Goal: Task Accomplishment & Management: Use online tool/utility

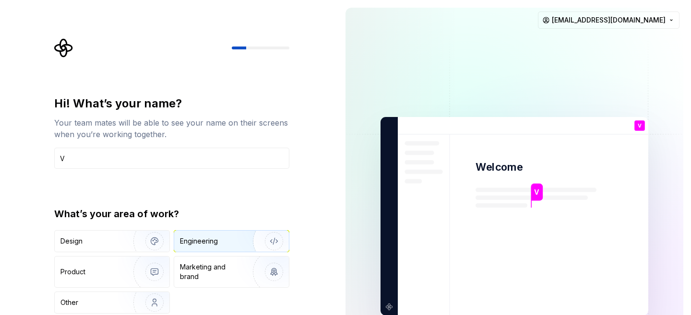
click at [204, 238] on div "Engineering" at bounding box center [199, 242] width 38 height 10
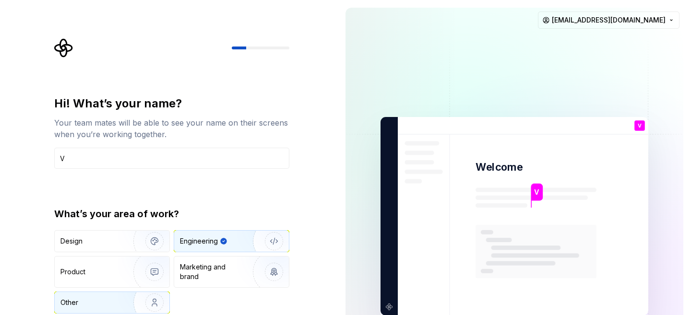
click at [125, 295] on img "button" at bounding box center [148, 303] width 61 height 64
click at [230, 238] on div "Engineering" at bounding box center [218, 242] width 76 height 10
click at [538, 226] on rect at bounding box center [536, 252] width 121 height 54
click at [538, 197] on div "V" at bounding box center [537, 192] width 11 height 17
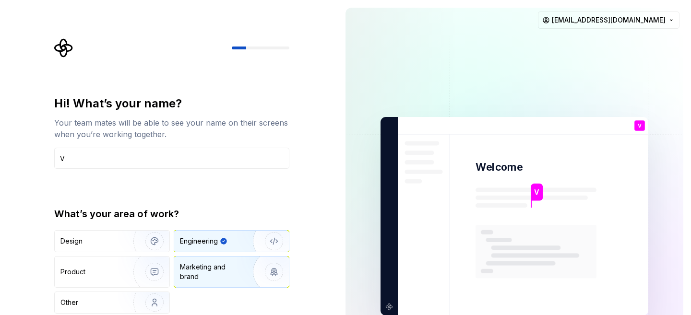
click at [232, 273] on div "Marketing and brand" at bounding box center [212, 272] width 65 height 19
click at [214, 151] on input "V" at bounding box center [171, 158] width 235 height 21
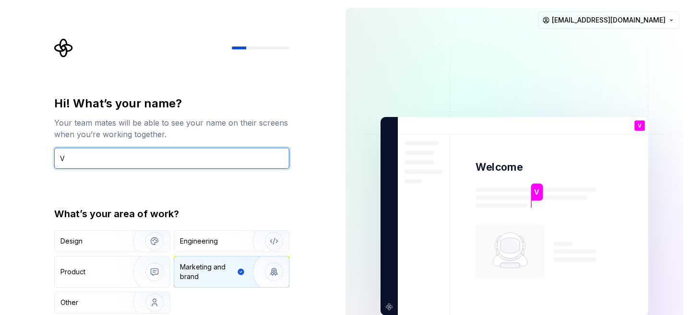
click at [218, 155] on input "V" at bounding box center [171, 158] width 235 height 21
type input "Vkkk"
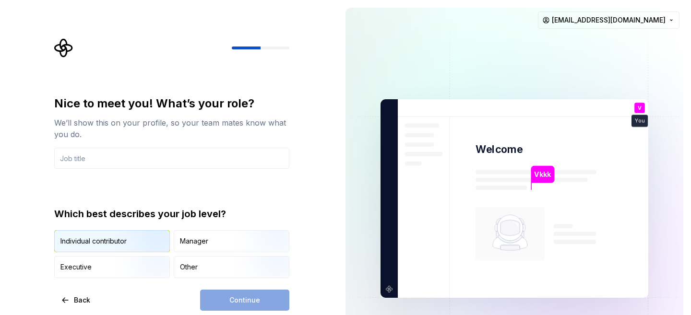
click at [140, 241] on img "button" at bounding box center [146, 253] width 61 height 64
click at [256, 300] on div "Continue" at bounding box center [244, 300] width 89 height 21
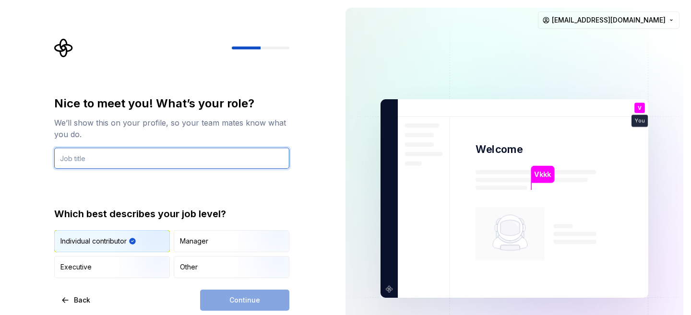
click at [182, 161] on input "text" at bounding box center [171, 158] width 235 height 21
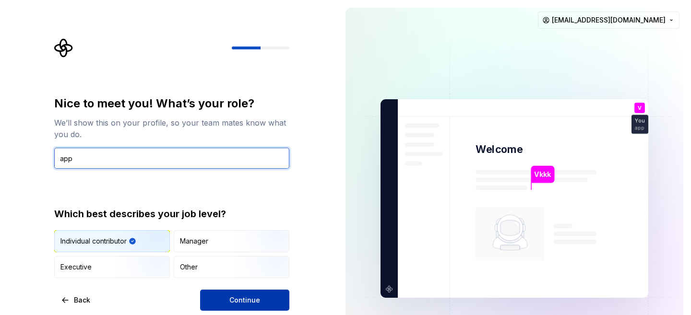
type input "app"
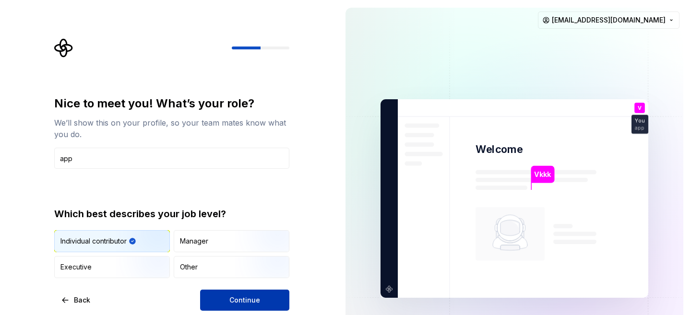
click at [252, 303] on span "Continue" at bounding box center [245, 301] width 31 height 10
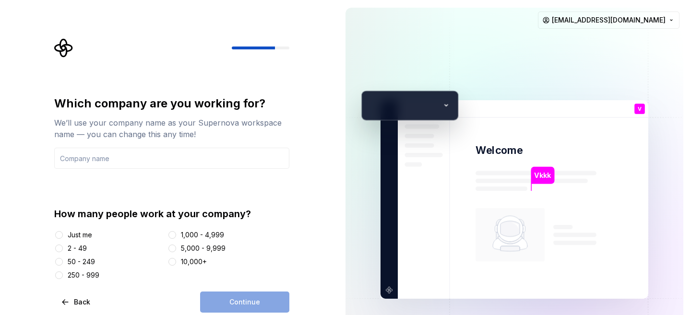
click at [53, 238] on div "Which company are you working for? We’ll use your company name as your Supernov…" at bounding box center [174, 175] width 253 height 275
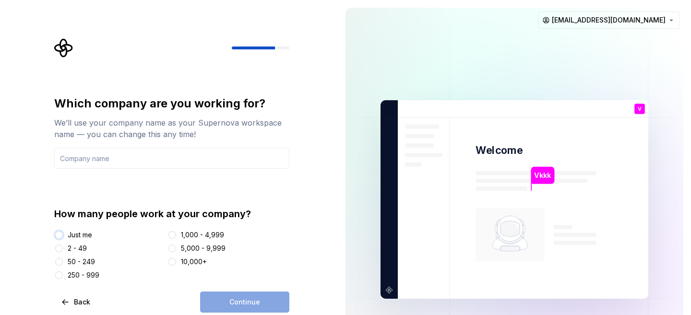
click at [56, 238] on button "Just me" at bounding box center [59, 235] width 8 height 8
click at [119, 164] on input "text" at bounding box center [171, 158] width 235 height 21
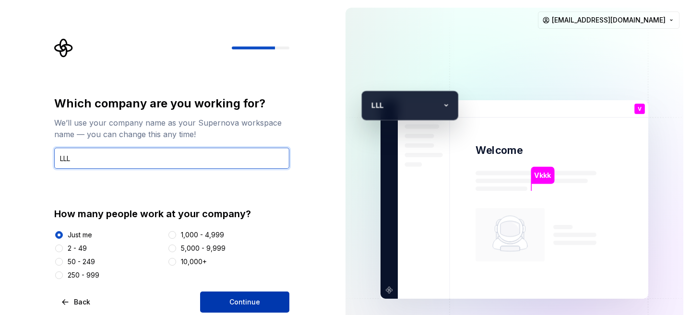
type input "LLL"
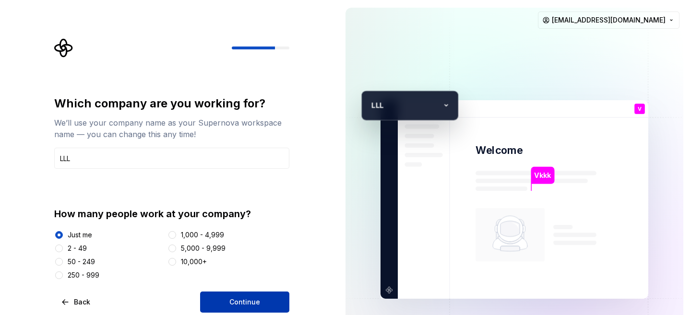
click at [245, 302] on span "Continue" at bounding box center [245, 303] width 31 height 10
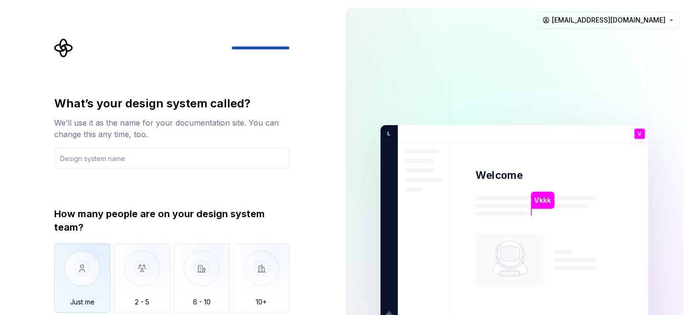
click at [89, 289] on img "button" at bounding box center [82, 276] width 56 height 64
click at [144, 157] on input "text" at bounding box center [171, 158] width 235 height 21
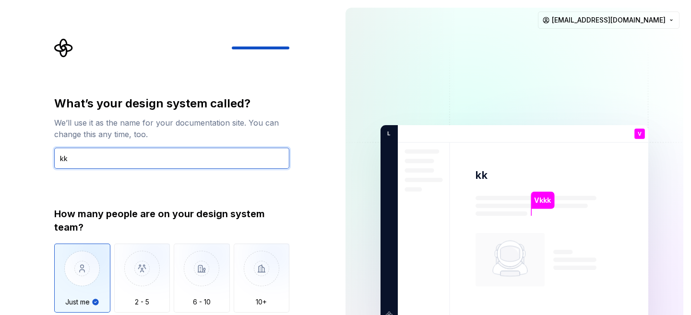
type input "kk"
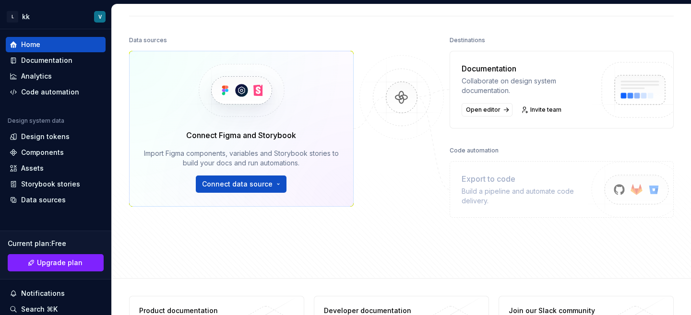
scroll to position [81, 0]
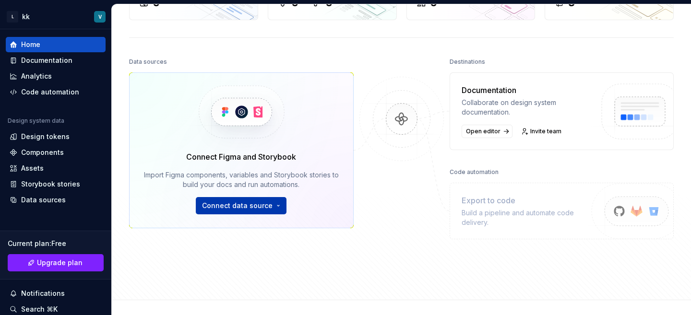
click at [228, 211] on html "L kk V Home Documentation Analytics Code automation Design system data Design t…" at bounding box center [345, 157] width 691 height 315
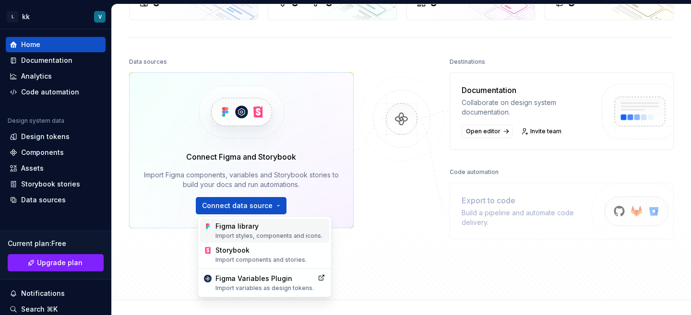
click at [239, 228] on div "Figma library Import styles, components and icons." at bounding box center [271, 231] width 110 height 18
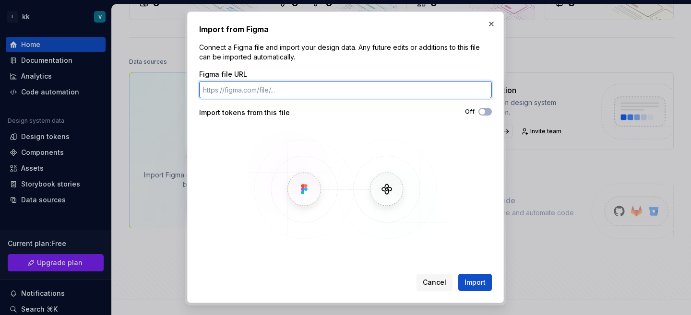
click at [269, 93] on input "Figma file URL" at bounding box center [345, 89] width 293 height 17
click at [253, 90] on input "Figma file URL" at bounding box center [345, 89] width 293 height 17
paste input "[URL][DOMAIN_NAME]"
type input "[URL][DOMAIN_NAME]"
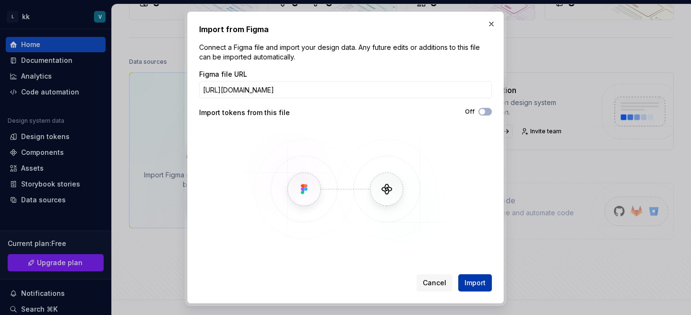
scroll to position [0, 0]
click at [480, 284] on span "Import" at bounding box center [475, 284] width 21 height 10
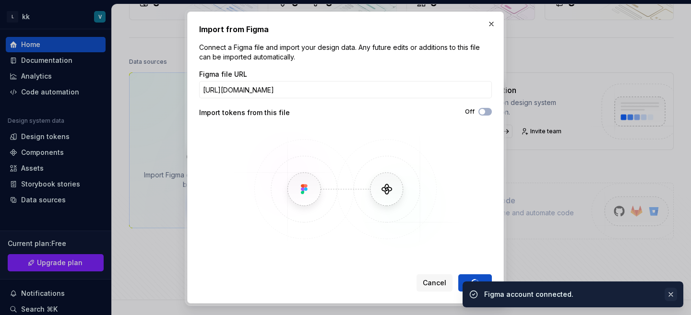
click at [674, 293] on button "button" at bounding box center [671, 294] width 12 height 13
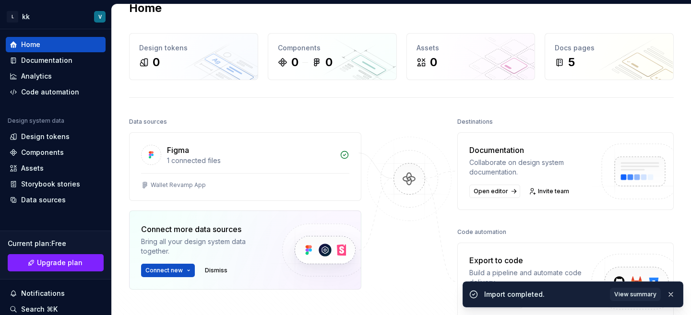
scroll to position [16, 0]
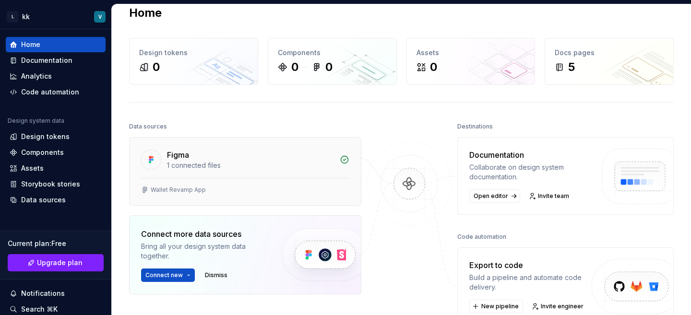
click at [208, 186] on div "Wallet Revamp App" at bounding box center [245, 190] width 208 height 8
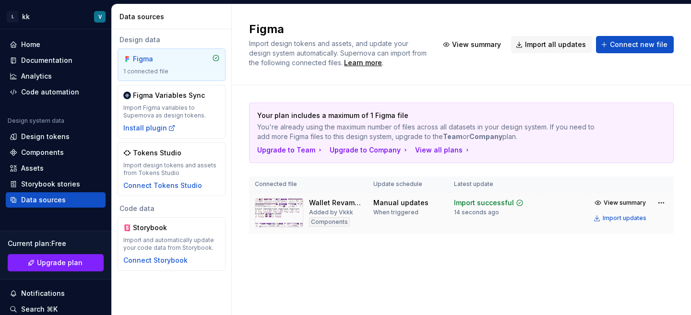
click at [534, 209] on td "Import successful 14 seconds ago" at bounding box center [494, 214] width 90 height 42
click at [441, 221] on td "Manual updates When triggered" at bounding box center [408, 214] width 81 height 42
click at [666, 201] on html "L kk V Home Documentation Analytics Code automation Design system data Design t…" at bounding box center [345, 157] width 691 height 315
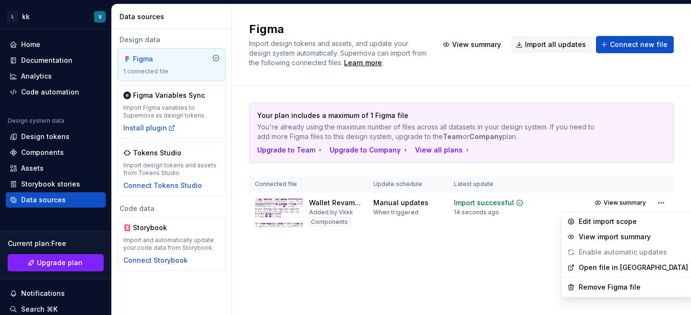
click at [470, 265] on html "L kk V Home Documentation Analytics Code automation Design system data Design t…" at bounding box center [345, 157] width 691 height 315
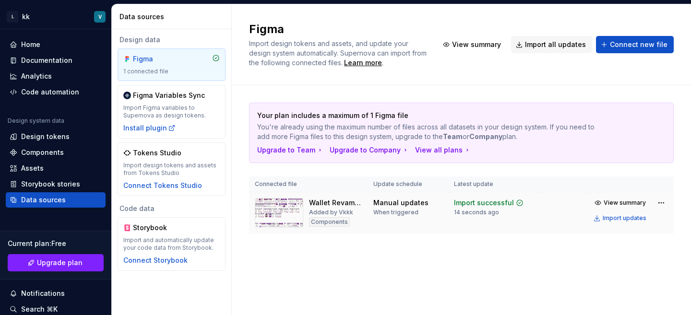
click at [331, 224] on div "Components" at bounding box center [329, 223] width 41 height 10
click at [277, 213] on img at bounding box center [279, 213] width 48 height 30
click at [612, 203] on span "View summary" at bounding box center [625, 203] width 42 height 8
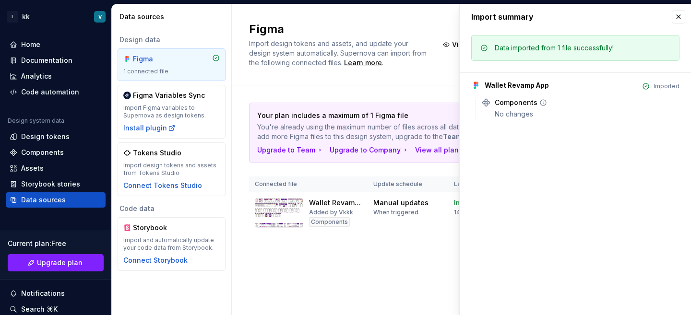
click at [504, 115] on div "No changes" at bounding box center [587, 114] width 185 height 10
click at [492, 110] on div "Components No changes" at bounding box center [581, 108] width 198 height 21
click at [680, 17] on button "button" at bounding box center [678, 16] width 13 height 13
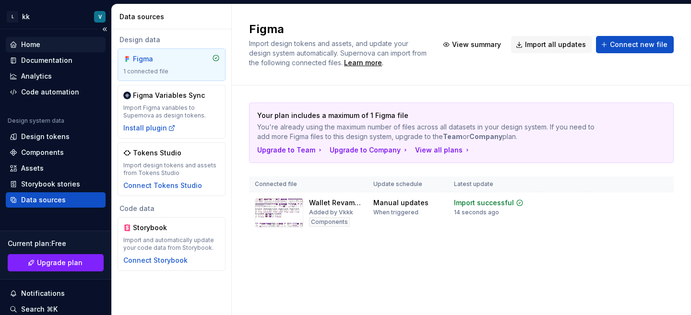
click at [40, 43] on div "Home" at bounding box center [30, 45] width 19 height 10
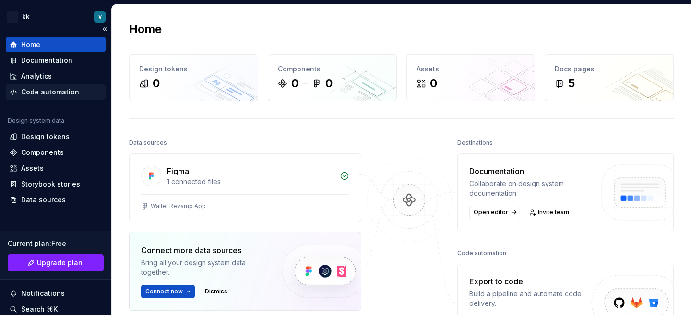
click at [48, 86] on div "Code automation" at bounding box center [56, 92] width 100 height 15
click at [51, 94] on div "Code automation" at bounding box center [50, 92] width 58 height 10
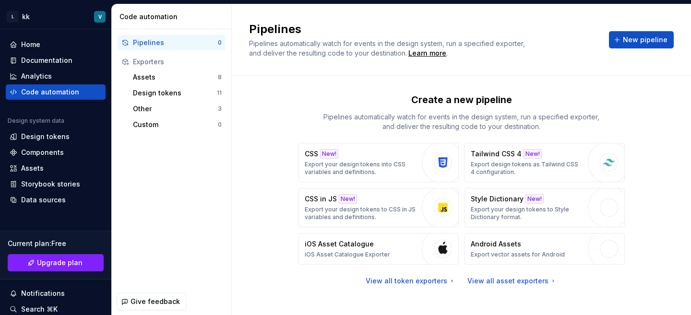
scroll to position [7, 0]
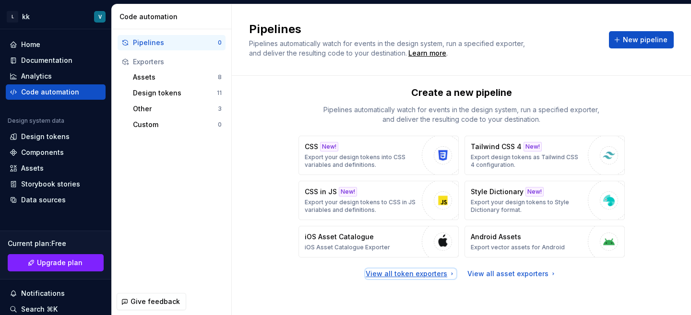
click at [426, 274] on div "View all token exporters" at bounding box center [411, 274] width 90 height 10
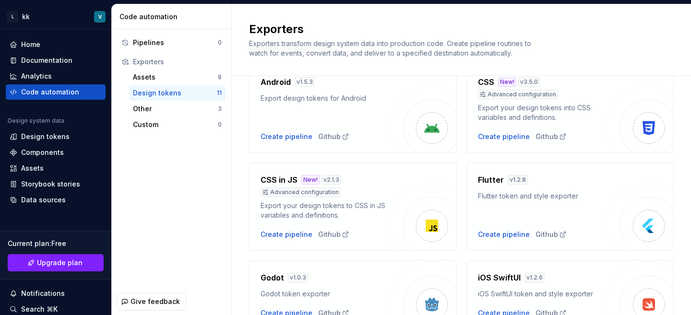
scroll to position [89, 0]
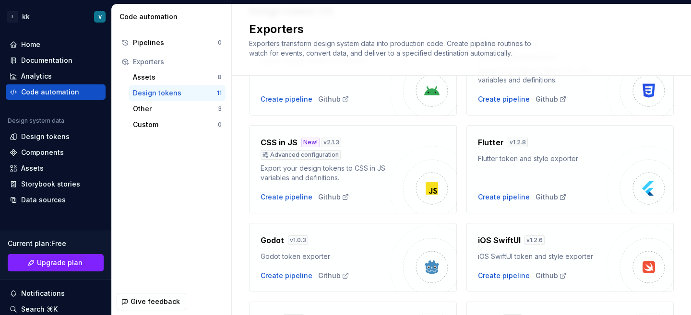
click at [564, 161] on div "Flutter token and style exporter" at bounding box center [542, 159] width 129 height 10
click at [562, 169] on div "Flutter v 1.2.8 Flutter token and style exporter Create pipeline Github" at bounding box center [542, 169] width 129 height 65
click at [536, 148] on div "Flutter v 1.2.8" at bounding box center [542, 143] width 129 height 12
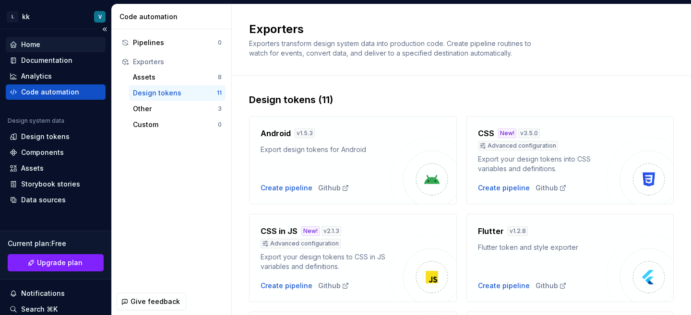
click at [34, 44] on div "Home" at bounding box center [30, 45] width 19 height 10
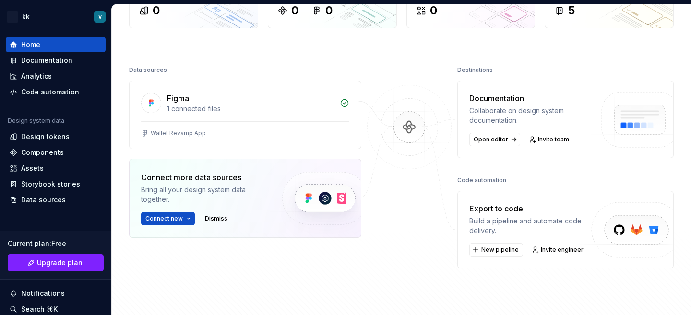
scroll to position [74, 0]
click at [530, 229] on div "Build a pipeline and automate code delivery." at bounding box center [530, 225] width 121 height 19
click at [509, 227] on div "Build a pipeline and automate code delivery." at bounding box center [530, 225] width 121 height 19
click at [494, 212] on div "Export to code" at bounding box center [530, 208] width 121 height 12
click at [493, 247] on span "New pipeline" at bounding box center [500, 249] width 37 height 8
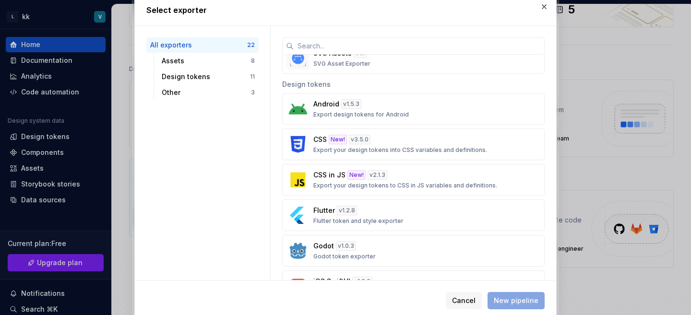
scroll to position [291, 0]
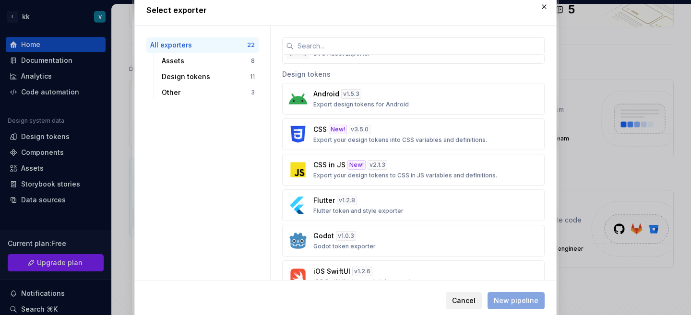
click at [475, 303] on span "Cancel" at bounding box center [464, 301] width 24 height 10
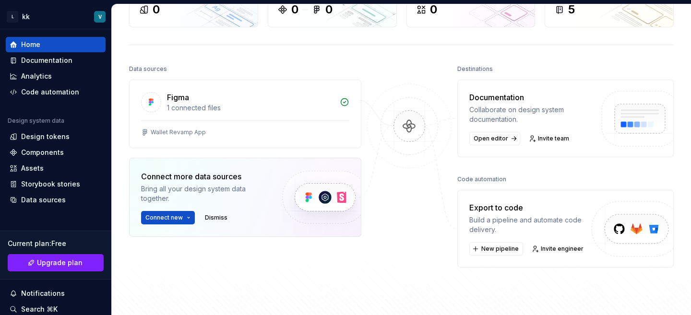
click at [503, 205] on div "Export to code" at bounding box center [530, 208] width 121 height 12
click at [492, 243] on button "New pipeline" at bounding box center [497, 248] width 54 height 13
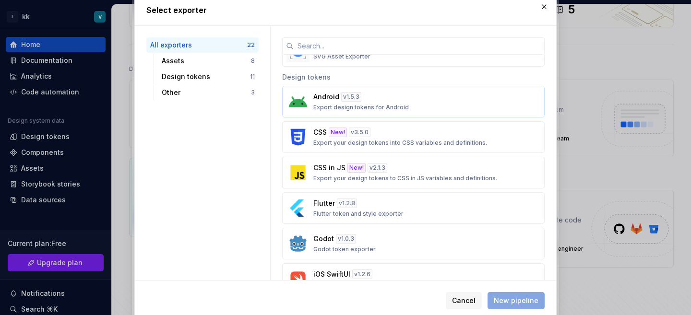
scroll to position [289, 0]
click at [352, 208] on div "Flutter v 1.2.8 Flutter token and style exporter" at bounding box center [411, 206] width 194 height 19
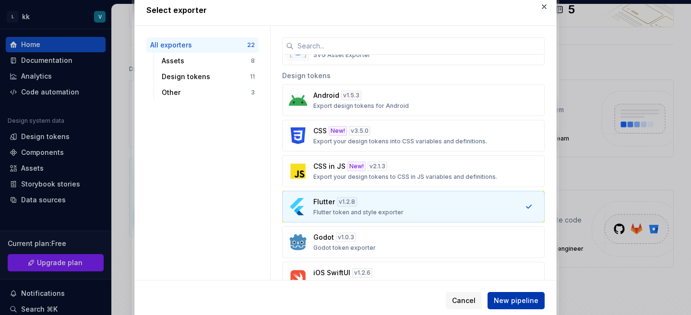
click at [514, 299] on span "New pipeline" at bounding box center [516, 301] width 45 height 10
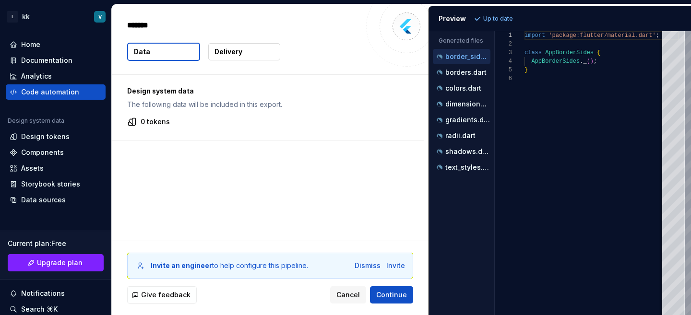
type textarea "*"
click at [456, 172] on div "text_styles.dart" at bounding box center [463, 168] width 56 height 10
click at [459, 155] on p "shadows.dart" at bounding box center [468, 152] width 45 height 8
click at [460, 133] on p "radii.dart" at bounding box center [461, 136] width 30 height 8
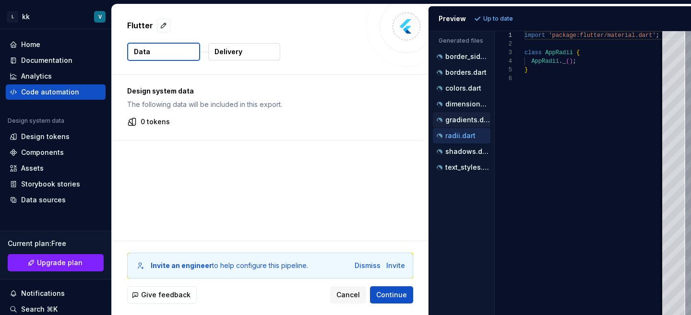
click at [460, 120] on p "gradients.dart" at bounding box center [468, 120] width 45 height 8
click at [460, 104] on p "dimensions.dart" at bounding box center [468, 104] width 45 height 8
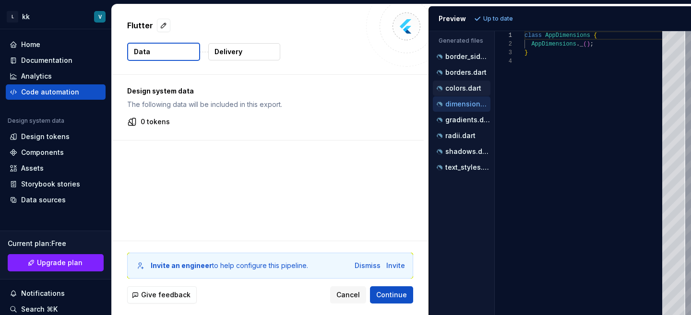
click at [460, 84] on div "colors.dart" at bounding box center [463, 89] width 56 height 10
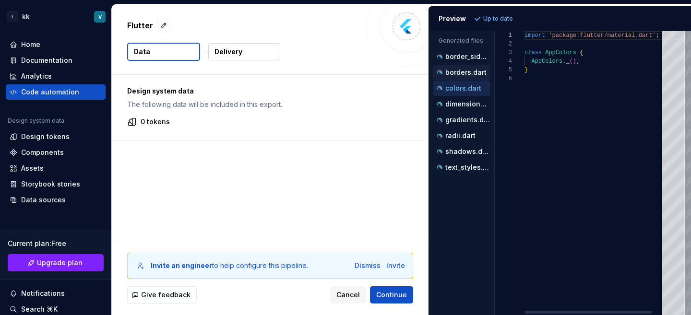
click at [460, 71] on p "borders.dart" at bounding box center [466, 73] width 41 height 8
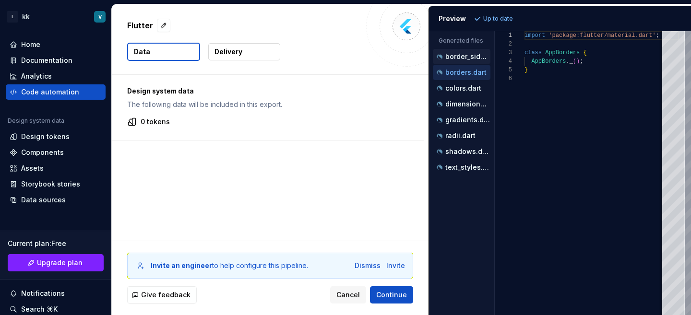
click at [461, 62] on div "border_sides.dart" at bounding box center [462, 56] width 58 height 15
click at [460, 60] on p "border_sides.dart" at bounding box center [468, 57] width 45 height 8
type textarea "**********"
click at [359, 146] on div "Design system data The following data will be included in this export. 0 tokens" at bounding box center [270, 158] width 317 height 166
